Goal: Task Accomplishment & Management: Manage account settings

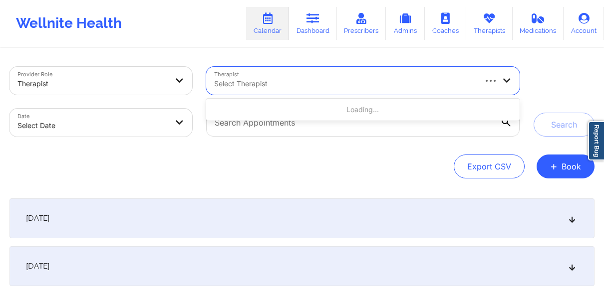
click at [234, 84] on div at bounding box center [344, 84] width 261 height 12
paste input "[PERSON_NAME]"
type input "[PERSON_NAME]"
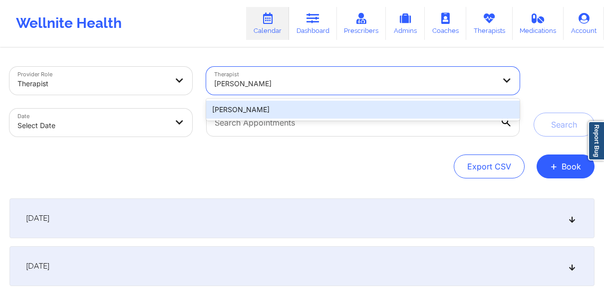
click at [304, 111] on div "[PERSON_NAME]" at bounding box center [362, 110] width 313 height 18
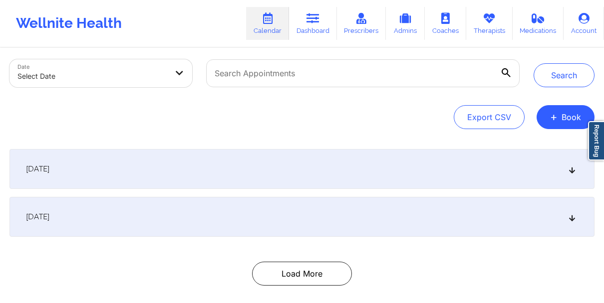
scroll to position [50, 0]
click at [527, 224] on div "[DATE]" at bounding box center [301, 217] width 585 height 40
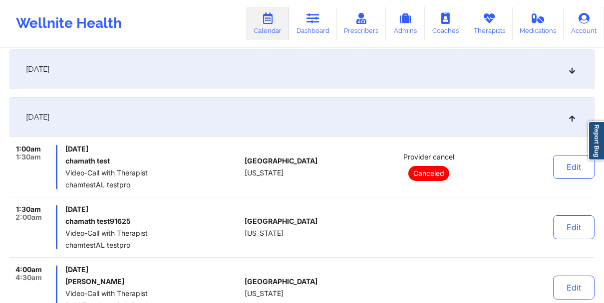
scroll to position [0, 0]
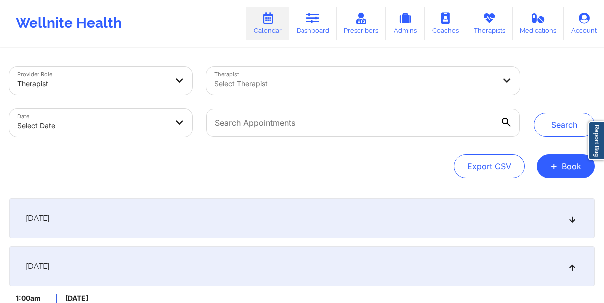
click at [416, 87] on div at bounding box center [354, 84] width 281 height 12
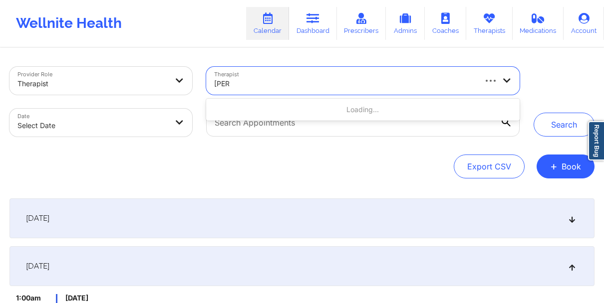
paste input "[PERSON_NAME]"
type input "[PERSON_NAME]"
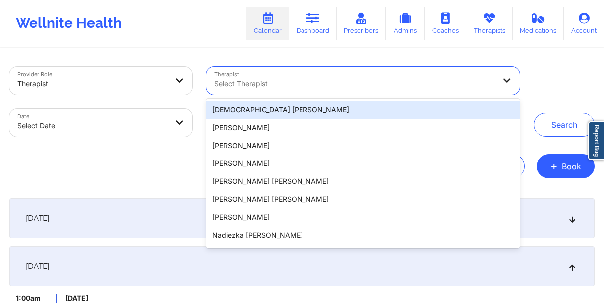
click at [346, 80] on div at bounding box center [354, 84] width 281 height 12
paste input "[PERSON_NAME]"
type input "[PERSON_NAME]"
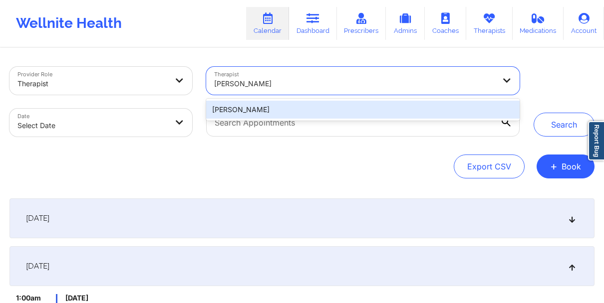
click at [320, 114] on div "[PERSON_NAME]" at bounding box center [362, 110] width 313 height 18
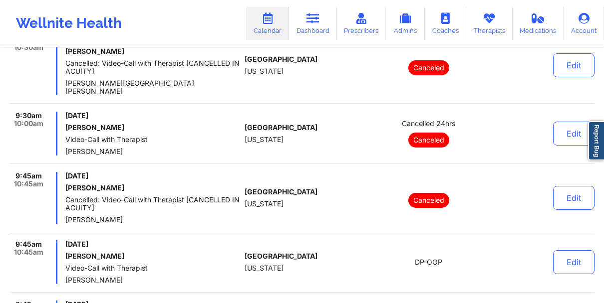
scroll to position [4136, 0]
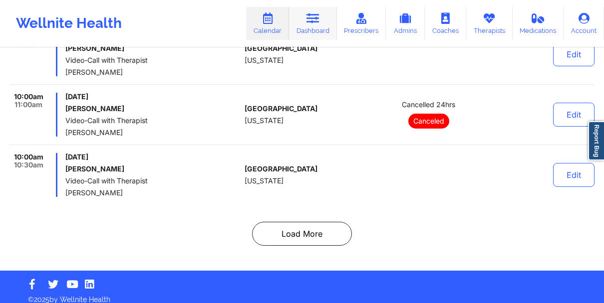
click at [316, 31] on link "Dashboard" at bounding box center [313, 23] width 48 height 33
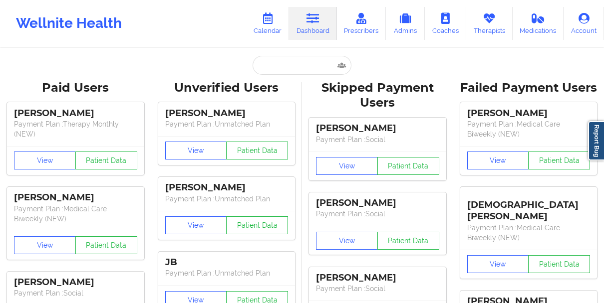
click at [297, 65] on input "text" at bounding box center [301, 65] width 99 height 19
paste input "[PERSON_NAME]"
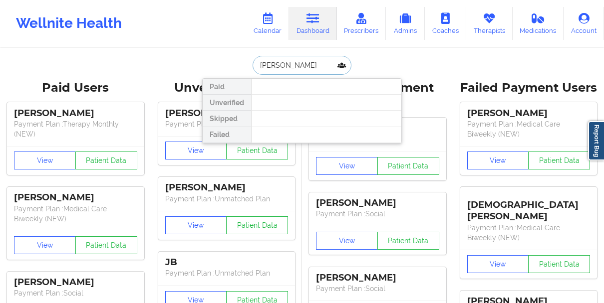
type input "[PERSON_NAME]"
click at [266, 25] on link "Calendar" at bounding box center [267, 23] width 43 height 33
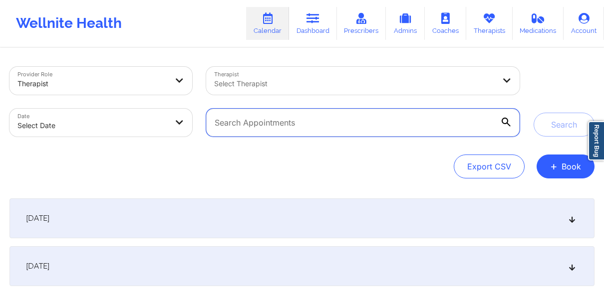
click at [298, 116] on input "text" at bounding box center [362, 123] width 313 height 28
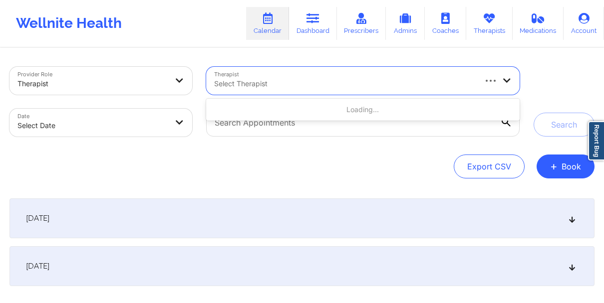
click at [353, 75] on div "Select Therapist" at bounding box center [341, 81] width 270 height 28
click at [307, 24] on link "Dashboard" at bounding box center [313, 23] width 48 height 33
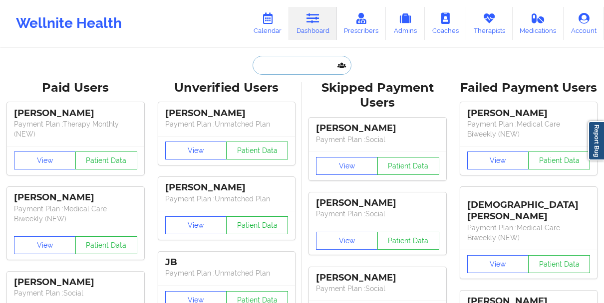
click at [295, 74] on input "text" at bounding box center [301, 65] width 99 height 19
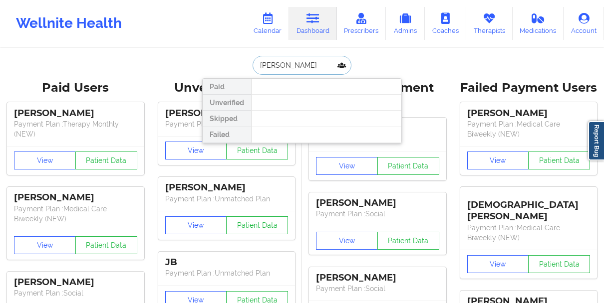
type input "[PERSON_NAME]"
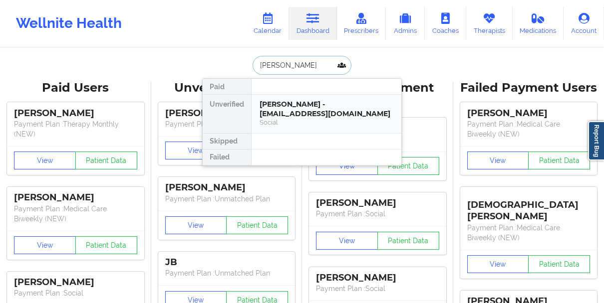
click at [287, 103] on div "[PERSON_NAME] - [EMAIL_ADDRESS][DOMAIN_NAME]" at bounding box center [326, 109] width 134 height 18
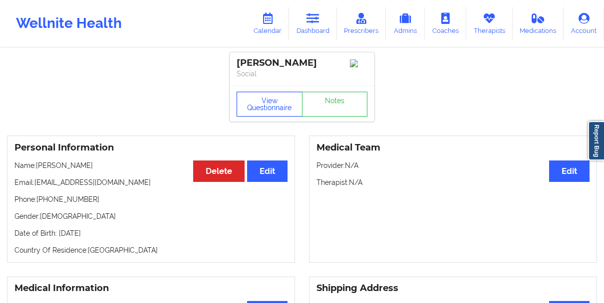
click at [276, 112] on button "View Questionnaire" at bounding box center [270, 104] width 66 height 25
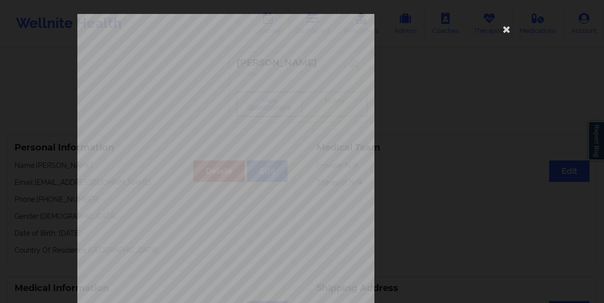
scroll to position [173, 0]
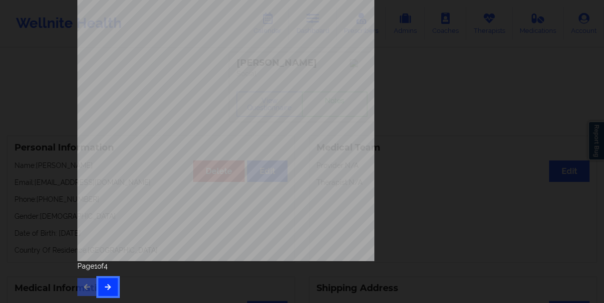
click at [112, 283] on button "button" at bounding box center [107, 287] width 19 height 18
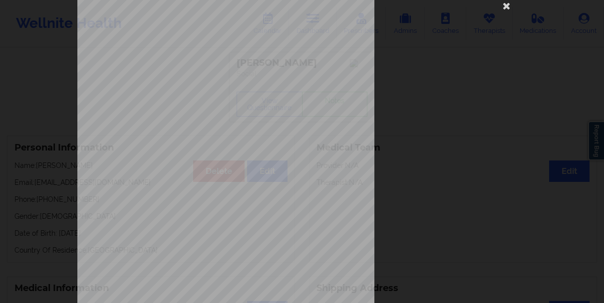
scroll to position [0, 0]
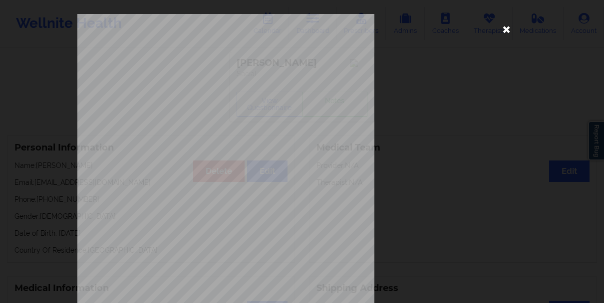
click at [505, 31] on icon at bounding box center [506, 29] width 16 height 16
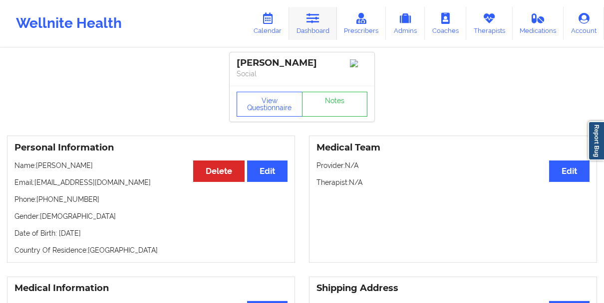
click at [336, 30] on link "Dashboard" at bounding box center [313, 23] width 48 height 33
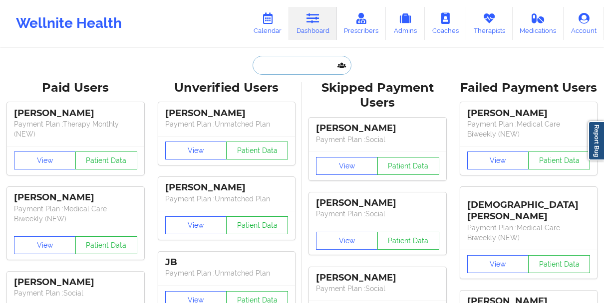
click at [280, 65] on input "text" at bounding box center [301, 65] width 99 height 19
paste input "[PERSON_NAME]"
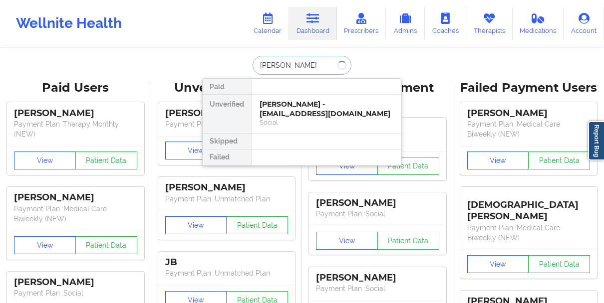
type input "[PERSON_NAME]"
click at [265, 118] on div "Social" at bounding box center [326, 122] width 134 height 8
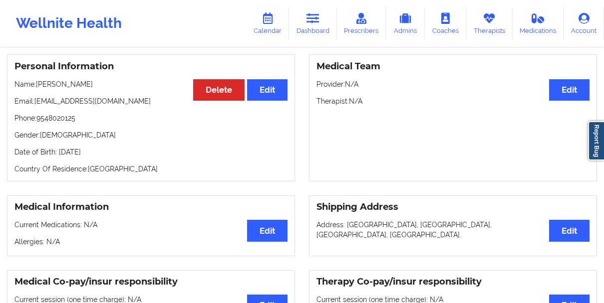
scroll to position [83, 0]
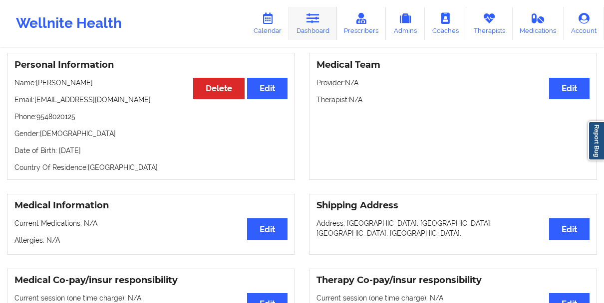
click at [314, 27] on link "Dashboard" at bounding box center [313, 23] width 48 height 33
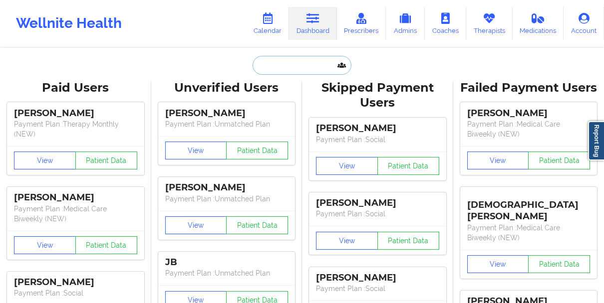
click at [282, 65] on input "text" at bounding box center [301, 65] width 99 height 19
paste input "[PERSON_NAME]"
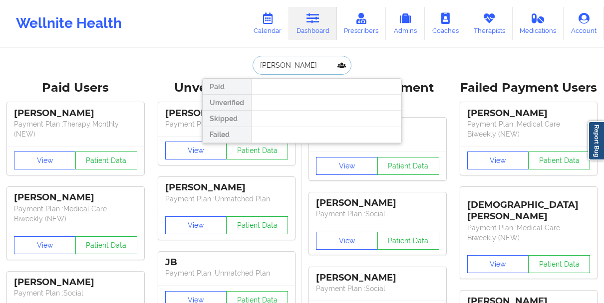
type input "[PERSON_NAME]"
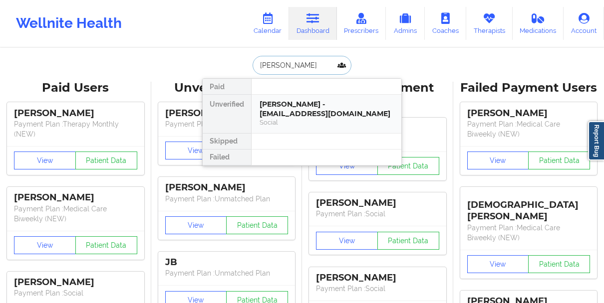
click at [277, 101] on div "[PERSON_NAME] - [EMAIL_ADDRESS][DOMAIN_NAME]" at bounding box center [326, 109] width 134 height 18
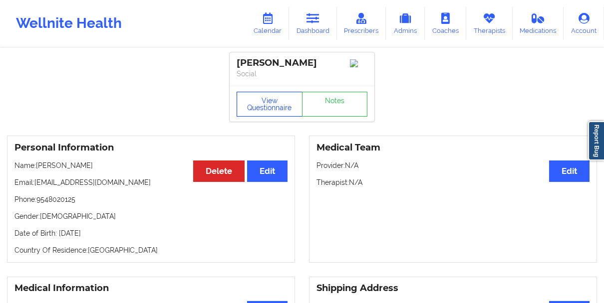
click at [278, 101] on button "View Questionnaire" at bounding box center [270, 104] width 66 height 25
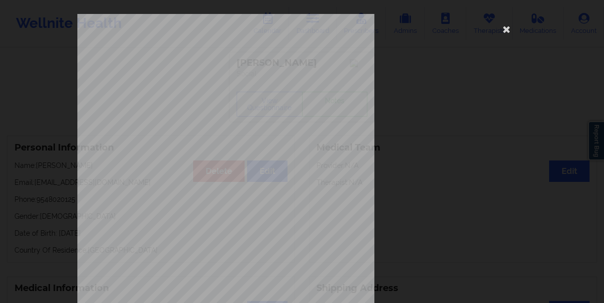
scroll to position [173, 0]
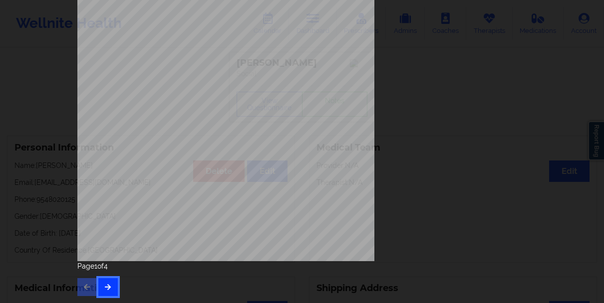
click at [107, 288] on icon "button" at bounding box center [108, 287] width 8 height 6
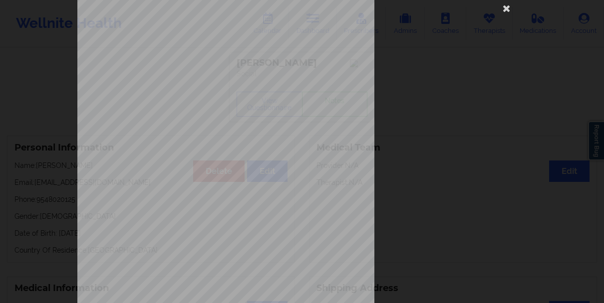
scroll to position [33, 0]
click at [50, 41] on div "Feeling nervous, anxious, or on edge Not being able to stop or control worrying…" at bounding box center [302, 151] width 604 height 303
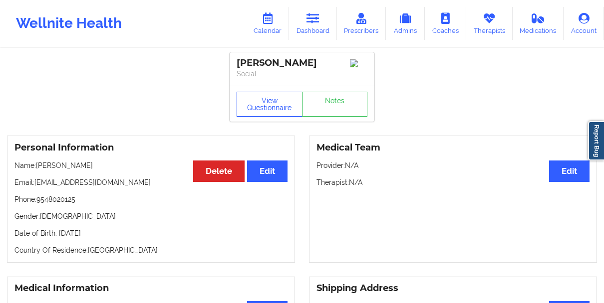
click at [264, 112] on button "View Questionnaire" at bounding box center [270, 104] width 66 height 25
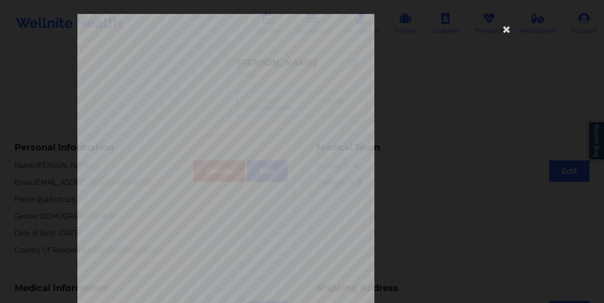
scroll to position [173, 0]
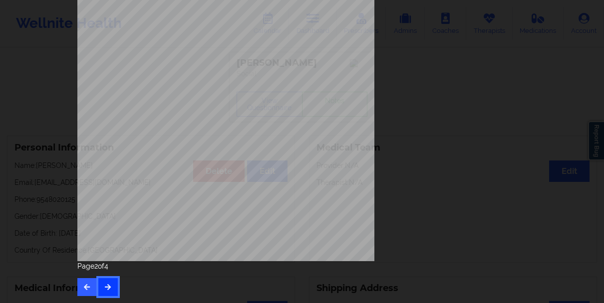
click at [104, 288] on icon "button" at bounding box center [108, 287] width 8 height 6
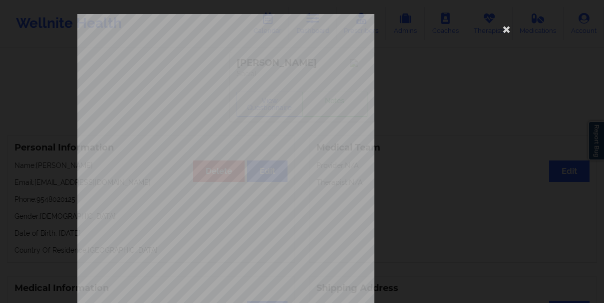
click at [70, 253] on div "commercial Insurance Member ID for patient 66177605000 Insurance company name d…" at bounding box center [301, 241] width 463 height 469
click at [51, 249] on div "commercial Insurance Member ID for patient 66177605000 Insurance company name d…" at bounding box center [302, 151] width 604 height 303
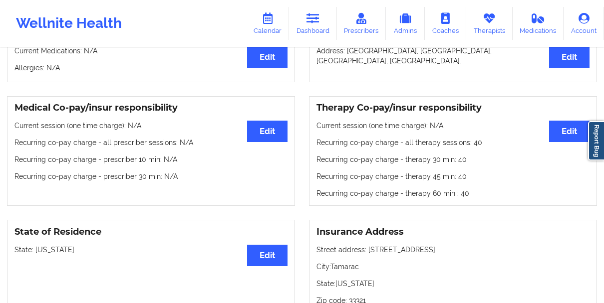
scroll to position [254, 0]
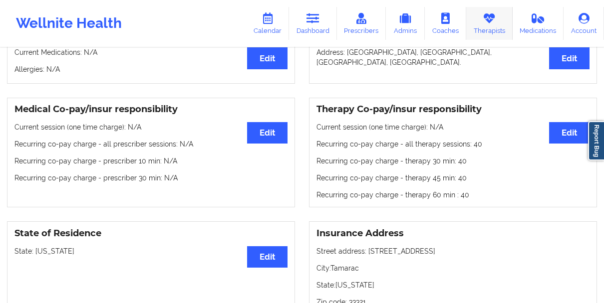
click at [500, 21] on link "Therapists" at bounding box center [489, 23] width 46 height 33
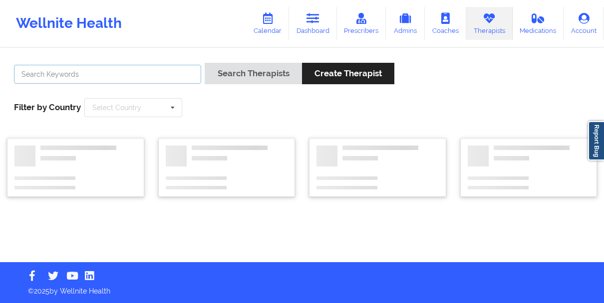
click at [141, 75] on input "text" at bounding box center [107, 74] width 187 height 19
paste input "[PERSON_NAME]"
type input "[PERSON_NAME]"
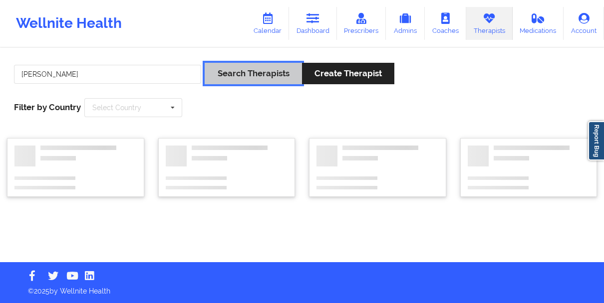
click at [223, 77] on button "Search Therapists" at bounding box center [253, 73] width 97 height 21
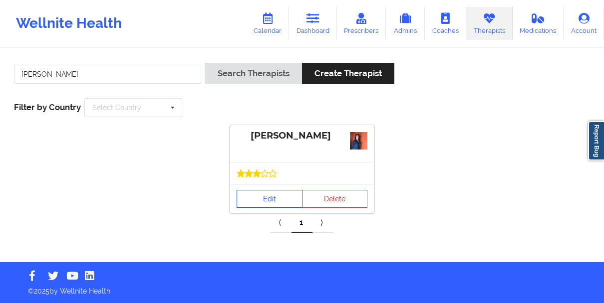
click at [256, 204] on link "Edit" at bounding box center [270, 199] width 66 height 18
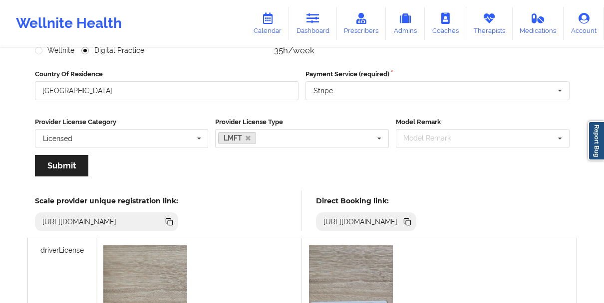
scroll to position [148, 0]
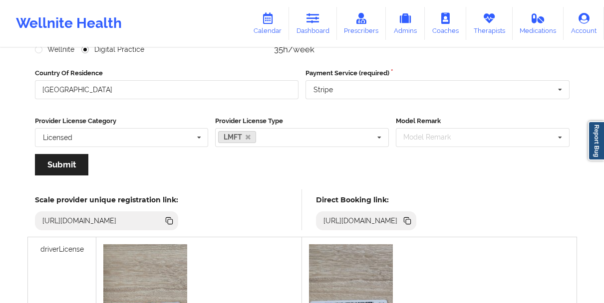
click at [411, 222] on icon at bounding box center [408, 222] width 5 height 5
click at [409, 221] on icon at bounding box center [406, 220] width 5 height 5
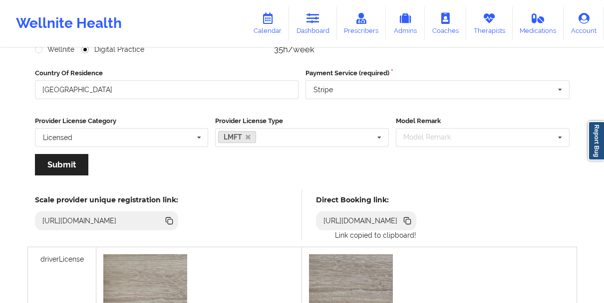
click at [409, 221] on icon at bounding box center [406, 220] width 5 height 5
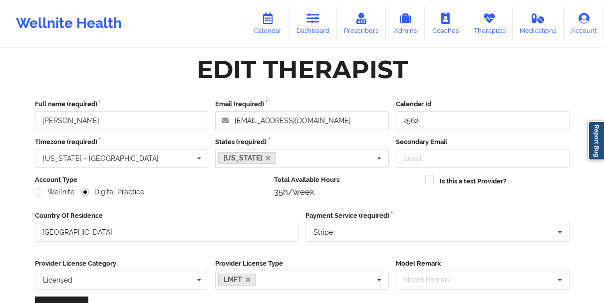
scroll to position [0, 0]
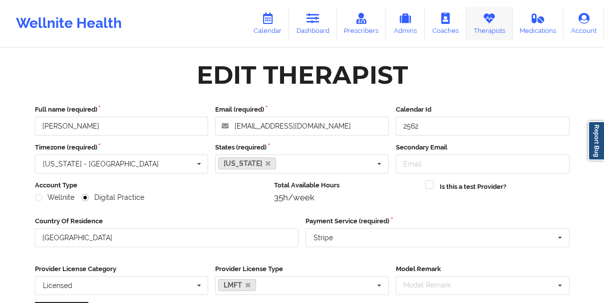
click at [495, 27] on link "Therapists" at bounding box center [489, 23] width 46 height 33
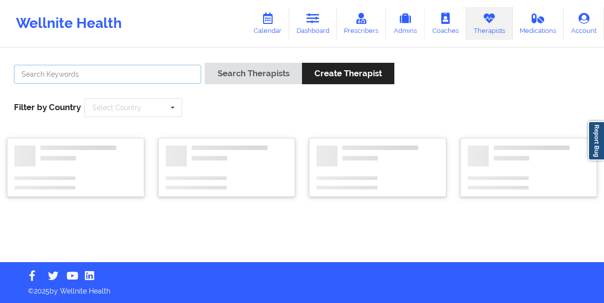
click at [151, 73] on input "text" at bounding box center [107, 74] width 187 height 19
paste input "[PERSON_NAME]"
type input "[PERSON_NAME]"
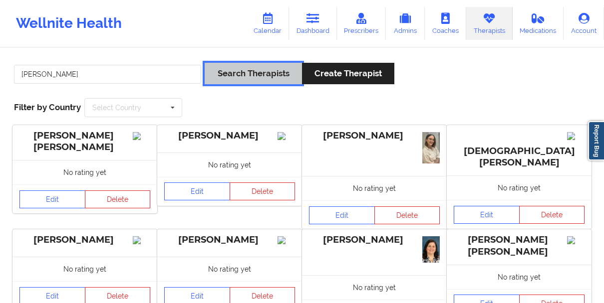
click at [231, 72] on button "Search Therapists" at bounding box center [253, 73] width 97 height 21
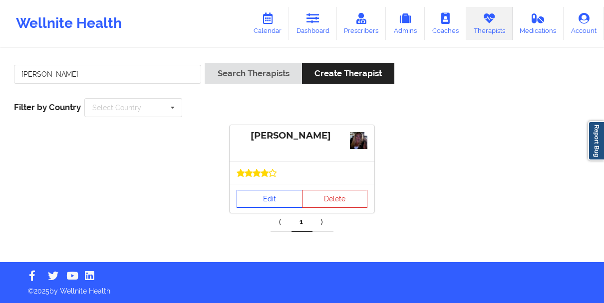
click at [252, 196] on link "Edit" at bounding box center [270, 199] width 66 height 18
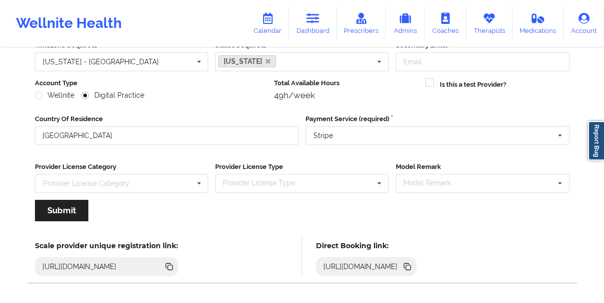
scroll to position [113, 0]
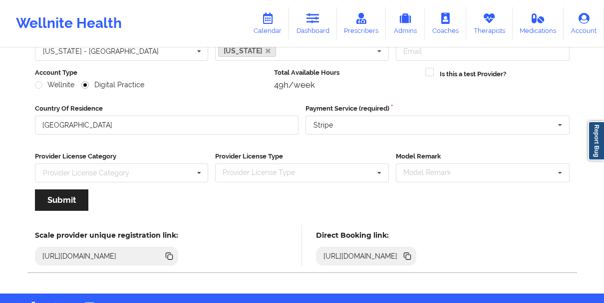
click at [411, 256] on icon at bounding box center [408, 257] width 5 height 5
click at [302, 20] on link "Dashboard" at bounding box center [313, 23] width 48 height 33
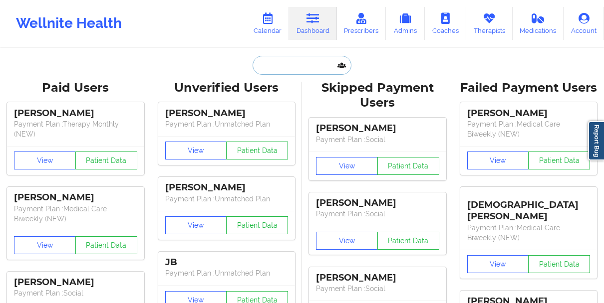
click at [278, 68] on input "text" at bounding box center [301, 65] width 99 height 19
paste input "[PERSON_NAME]"
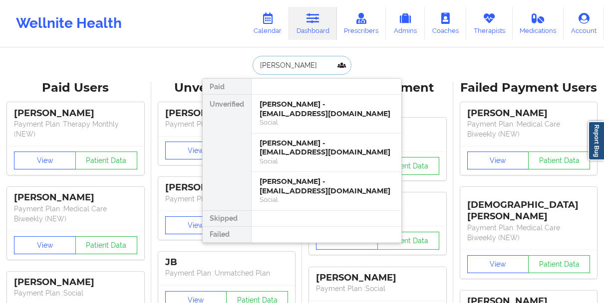
type input "[PERSON_NAME]"
click at [302, 120] on div "Social" at bounding box center [326, 122] width 134 height 8
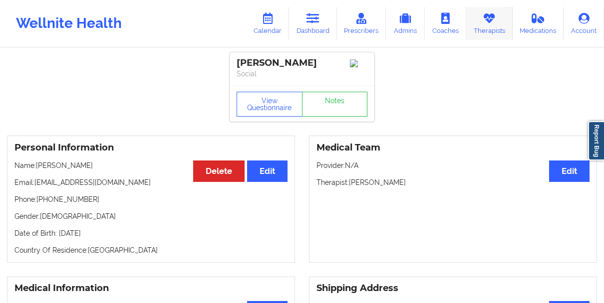
click at [483, 28] on link "Therapists" at bounding box center [489, 23] width 46 height 33
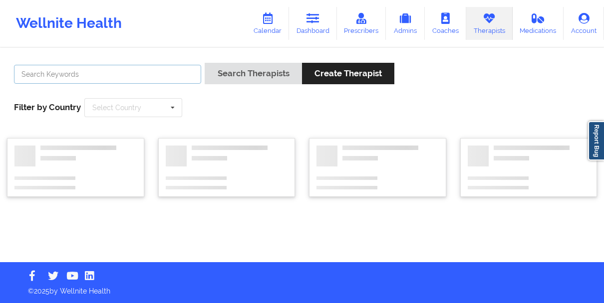
click at [164, 77] on input "text" at bounding box center [107, 74] width 187 height 19
paste input "[PERSON_NAME]"
type input "[PERSON_NAME]"
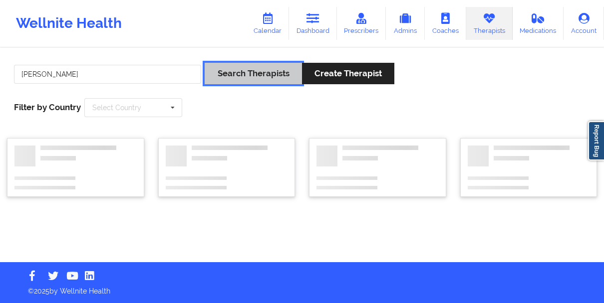
click at [246, 75] on button "Search Therapists" at bounding box center [253, 73] width 97 height 21
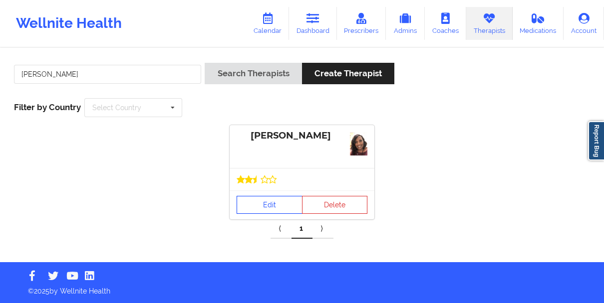
click at [258, 206] on link "Edit" at bounding box center [270, 205] width 66 height 18
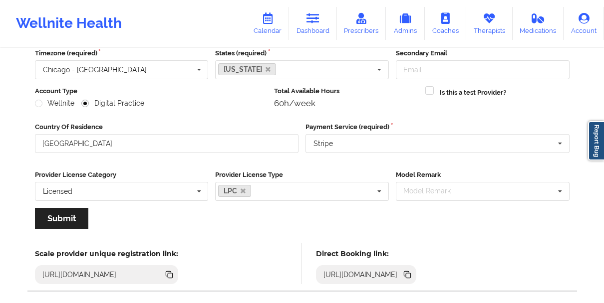
scroll to position [144, 0]
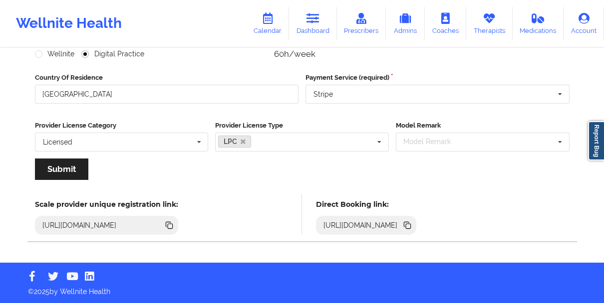
click at [413, 227] on icon at bounding box center [407, 225] width 11 height 11
click at [476, 23] on link "Therapists" at bounding box center [489, 23] width 46 height 33
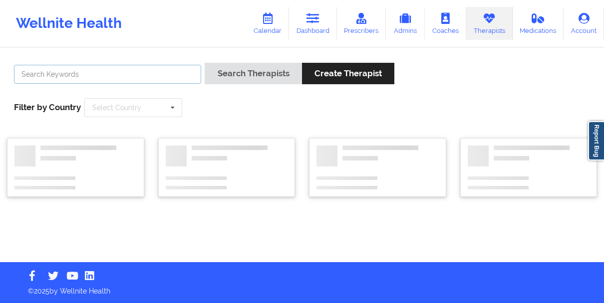
click at [165, 75] on input "text" at bounding box center [107, 74] width 187 height 19
paste input "[PERSON_NAME]"
type input "[PERSON_NAME]"
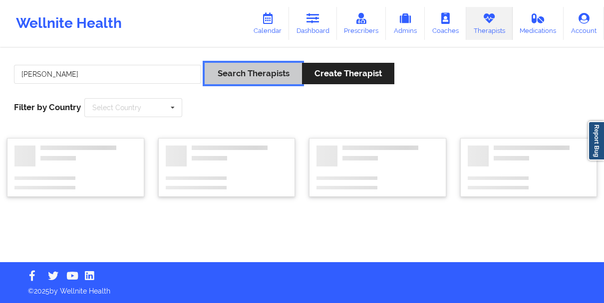
click at [237, 70] on button "Search Therapists" at bounding box center [253, 73] width 97 height 21
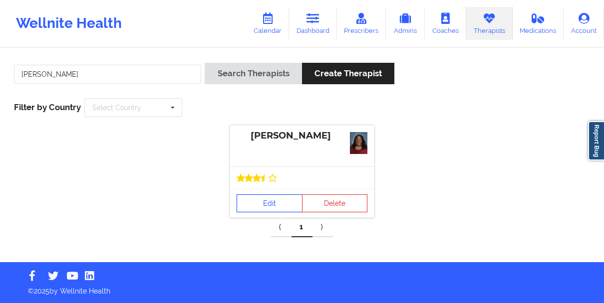
click at [258, 201] on link "Edit" at bounding box center [270, 204] width 66 height 18
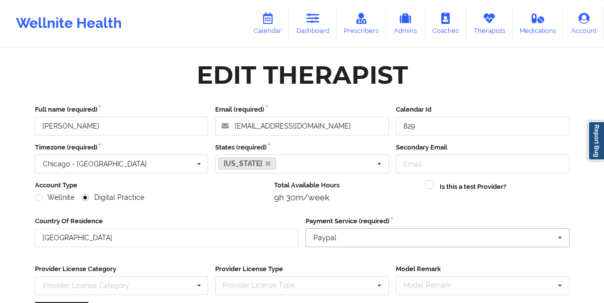
scroll to position [144, 0]
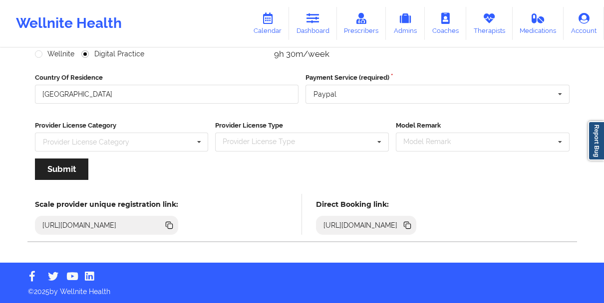
click at [411, 227] on icon at bounding box center [408, 226] width 5 height 5
click at [411, 225] on icon at bounding box center [408, 226] width 5 height 5
click at [309, 31] on link "Dashboard" at bounding box center [313, 23] width 48 height 33
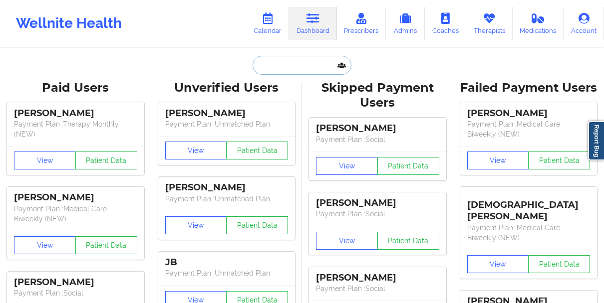
click at [276, 65] on input "text" at bounding box center [301, 65] width 99 height 19
paste input "April Soil"
type input "April Soil"
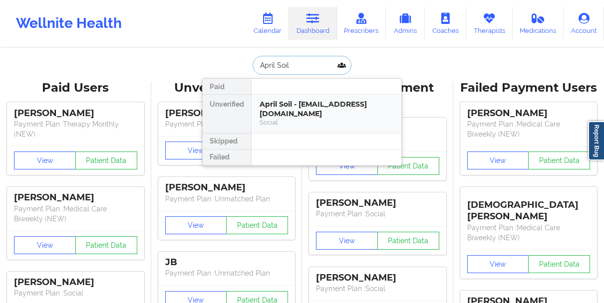
click at [272, 118] on div "Social" at bounding box center [326, 122] width 134 height 8
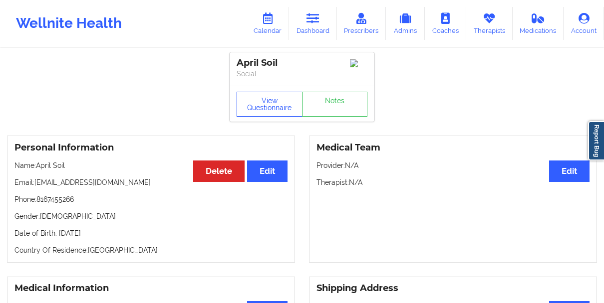
click at [255, 111] on button "View Questionnaire" at bounding box center [270, 104] width 66 height 25
